Goal: Register for event/course

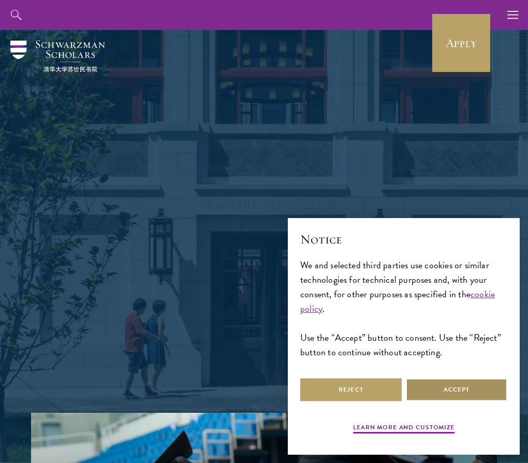
click at [494, 395] on button "Accept" at bounding box center [457, 389] width 102 height 23
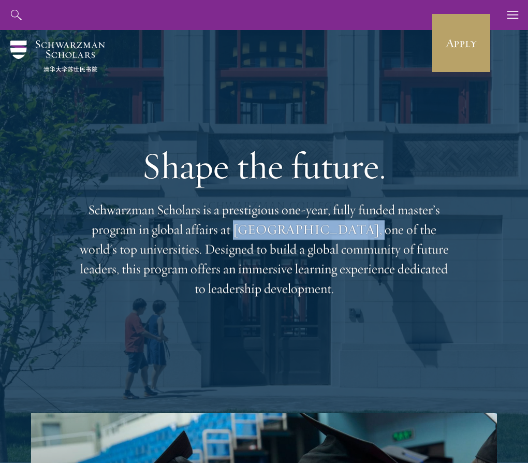
drag, startPoint x: 222, startPoint y: 230, endPoint x: 327, endPoint y: 234, distance: 104.7
click at [327, 234] on p "Schwarzman Scholars is a prestigious one-year, fully funded master’s program in…" at bounding box center [264, 249] width 373 height 98
copy p "[GEOGRAPHIC_DATA]"
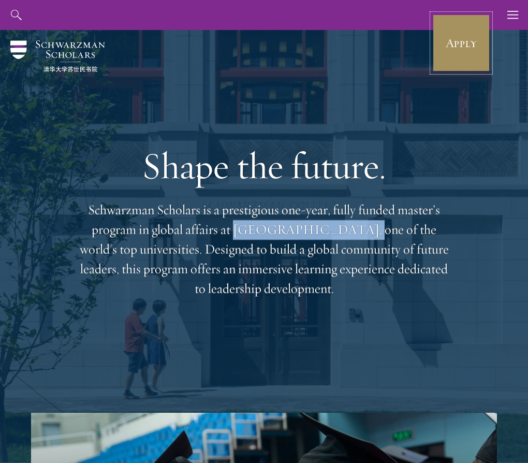
click at [447, 53] on link "Apply" at bounding box center [462, 43] width 58 height 58
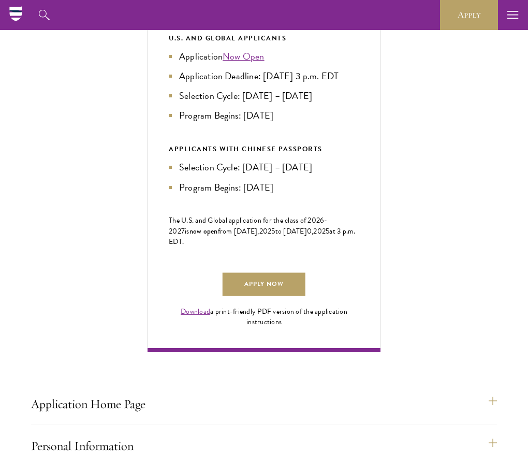
scroll to position [466, 0]
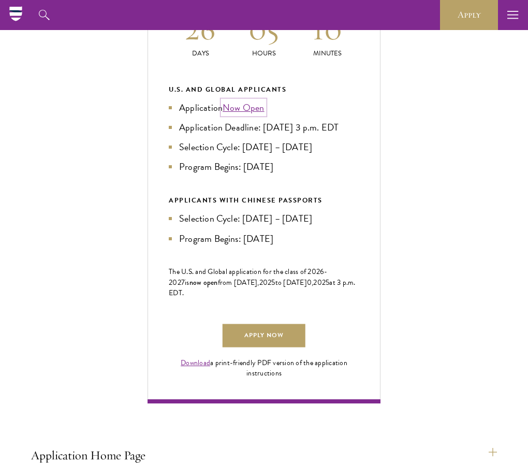
click at [254, 114] on link "Now Open" at bounding box center [244, 108] width 42 height 14
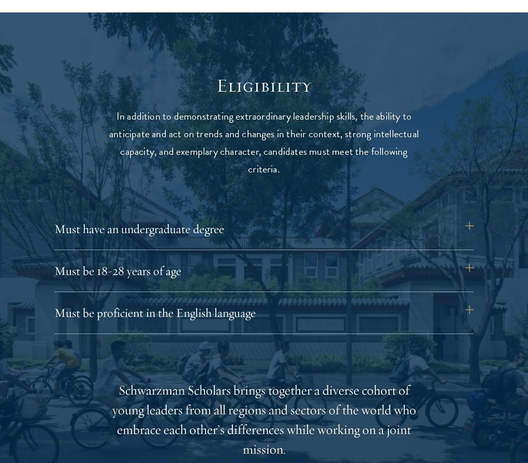
scroll to position [1243, 0]
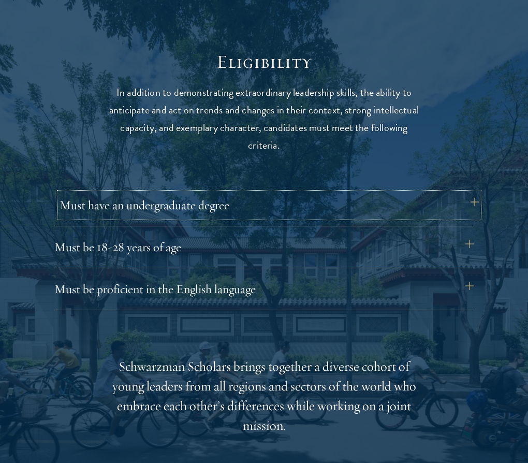
click at [227, 209] on button "Must have an undergraduate degree" at bounding box center [270, 205] width 420 height 25
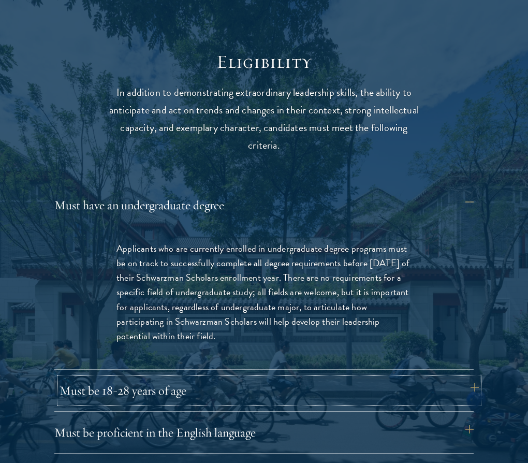
click at [227, 385] on button "Must be 18-28 years of age" at bounding box center [270, 390] width 420 height 25
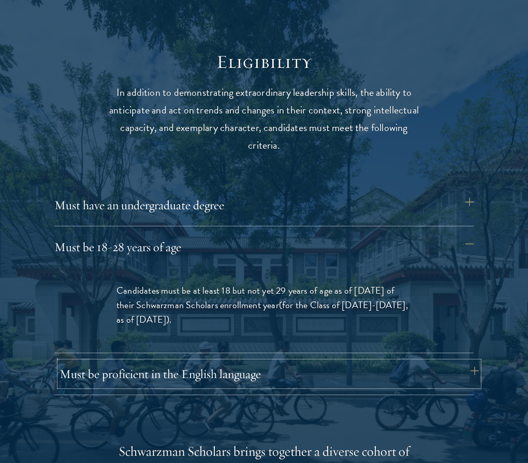
click at [226, 384] on button "Must be proficient in the English language" at bounding box center [270, 374] width 420 height 25
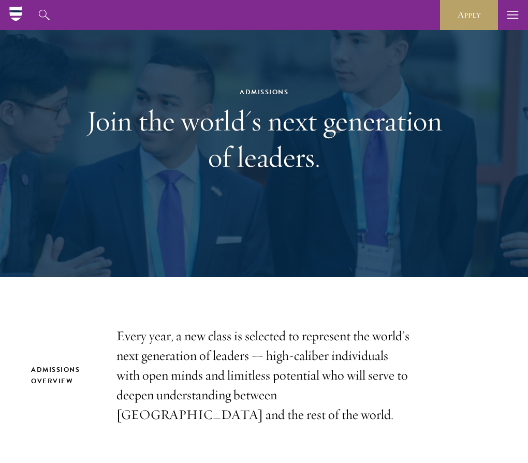
scroll to position [0, 0]
